Goal: Information Seeking & Learning: Learn about a topic

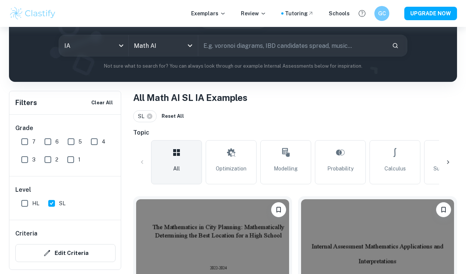
click at [44, 140] on input "6" at bounding box center [47, 141] width 15 height 15
checkbox input "true"
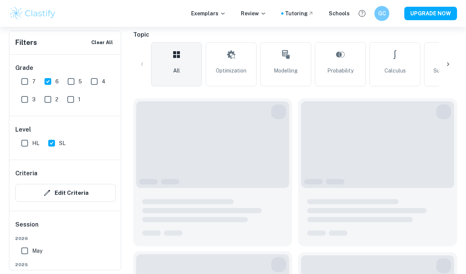
scroll to position [198, 0]
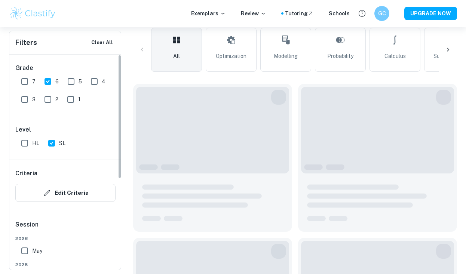
click at [22, 79] on input "7" at bounding box center [24, 81] width 15 height 15
checkbox input "true"
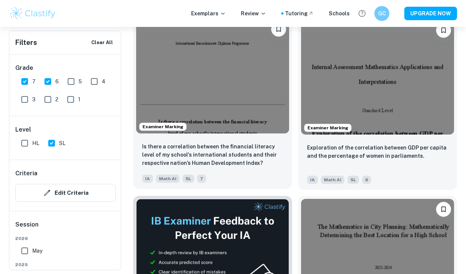
scroll to position [268, 0]
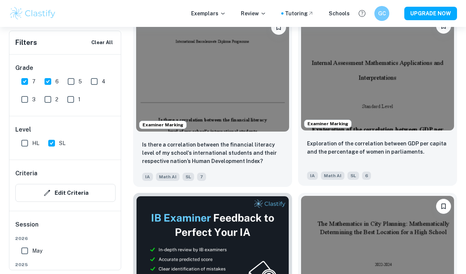
click at [311, 146] on p "Exploration of the correlation between GDP per capita and the percentage of wom…" at bounding box center [377, 147] width 141 height 16
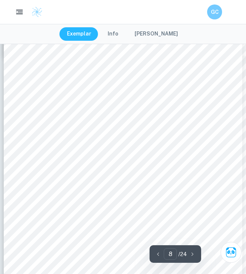
scroll to position [2004, 0]
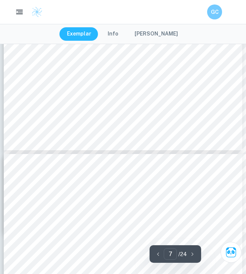
type input "8"
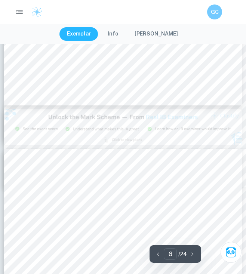
scroll to position [2209, 0]
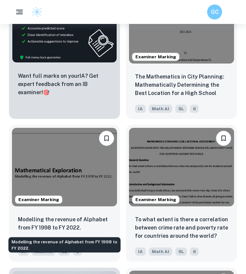
scroll to position [507, 0]
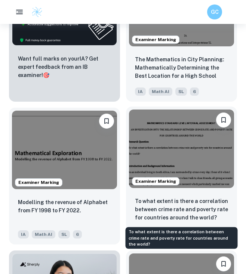
click at [161, 213] on p "To what extent is there a correlation between crime rate and poverty rate for c…" at bounding box center [181, 209] width 93 height 25
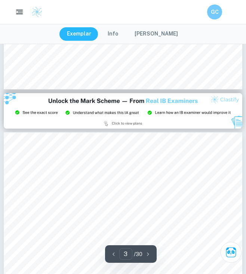
scroll to position [663, 0]
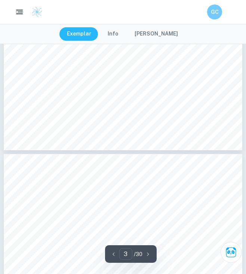
type input "4"
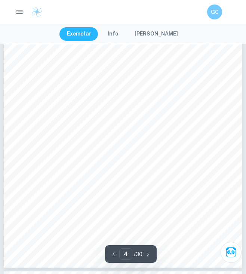
scroll to position [1116, 0]
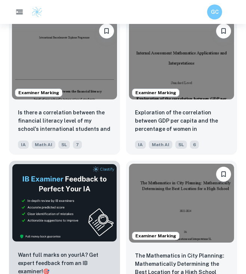
scroll to position [311, 0]
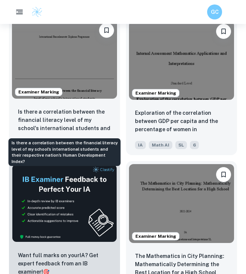
click at [78, 115] on p "Is there a correlation between the financial literacy level of my school's inte…" at bounding box center [64, 120] width 93 height 25
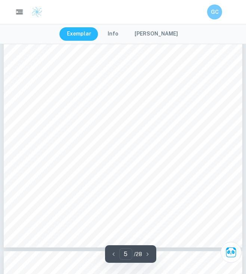
scroll to position [1430, 0]
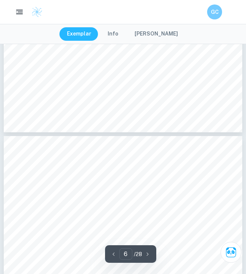
type input "7"
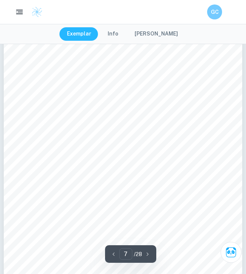
scroll to position [1999, 0]
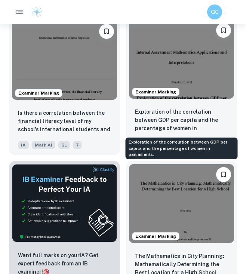
click at [169, 114] on p "Exploration of the correlation between GDP per capita and the percentage of wom…" at bounding box center [181, 120] width 93 height 25
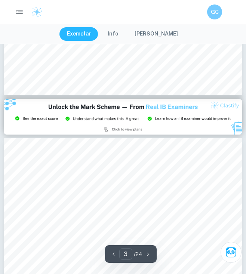
scroll to position [674, 0]
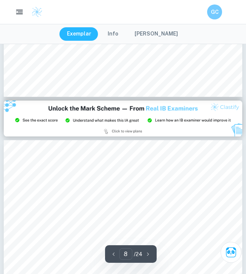
type input "9"
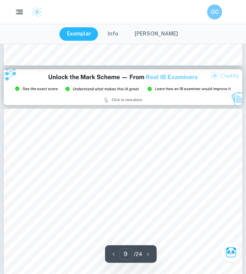
scroll to position [2251, 0]
